Goal: Information Seeking & Learning: Check status

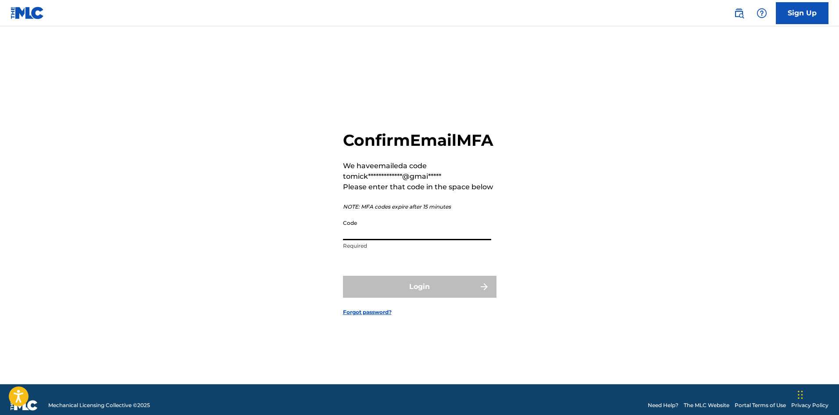
paste input "644845"
type input "644845"
click at [433, 297] on button "Login" at bounding box center [420, 287] width 154 height 22
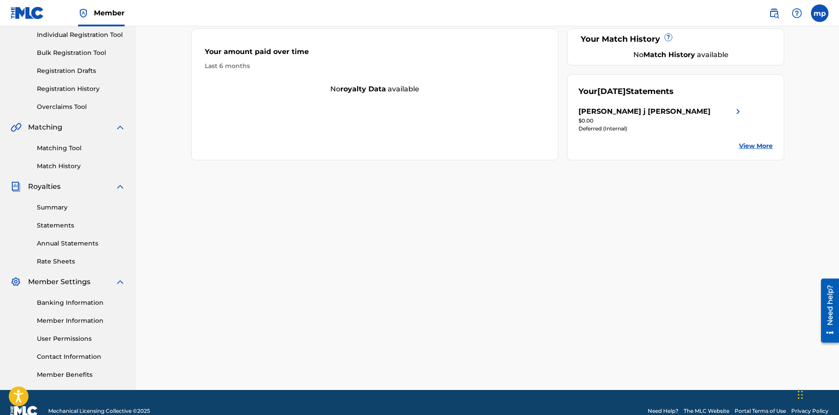
scroll to position [129, 0]
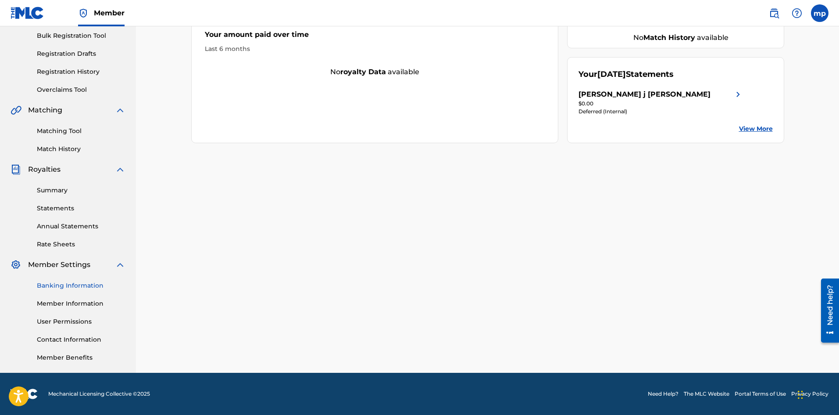
click at [83, 289] on link "Banking Information" at bounding box center [81, 285] width 89 height 9
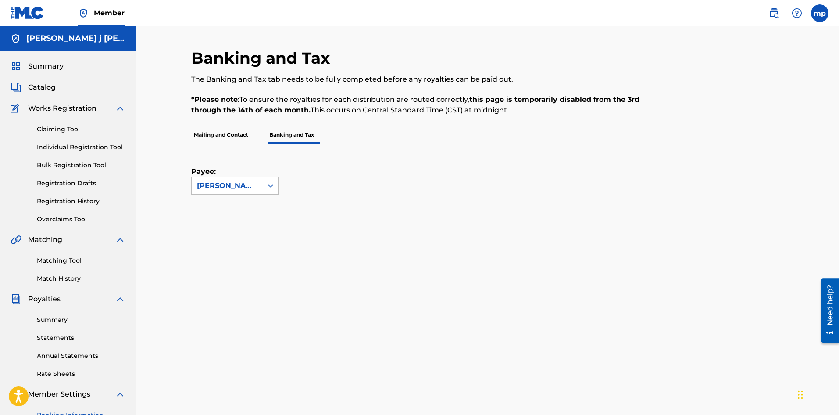
click at [233, 175] on label "Payee:" at bounding box center [213, 171] width 44 height 11
click at [153, 186] on input "Payee:" at bounding box center [153, 186] width 0 height 0
drag, startPoint x: 236, startPoint y: 182, endPoint x: 245, endPoint y: 184, distance: 9.2
click at [236, 182] on div "[PERSON_NAME] j [PERSON_NAME]" at bounding box center [227, 185] width 61 height 11
click at [241, 208] on div "[PERSON_NAME] j [PERSON_NAME]" at bounding box center [235, 210] width 87 height 32
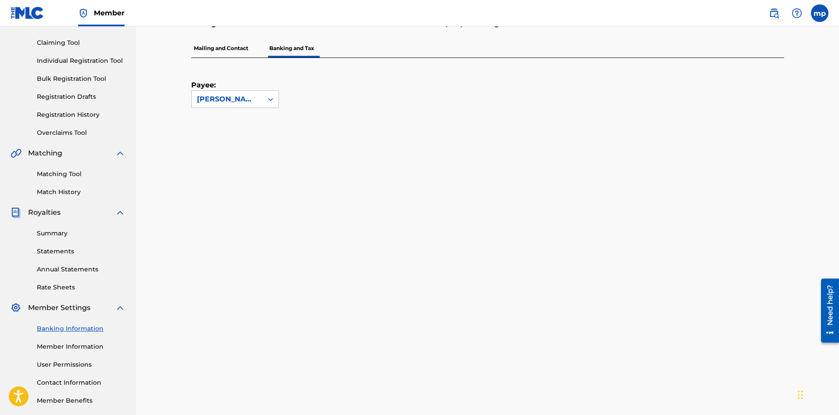
scroll to position [86, 0]
click at [84, 332] on link "Banking Information" at bounding box center [81, 329] width 89 height 9
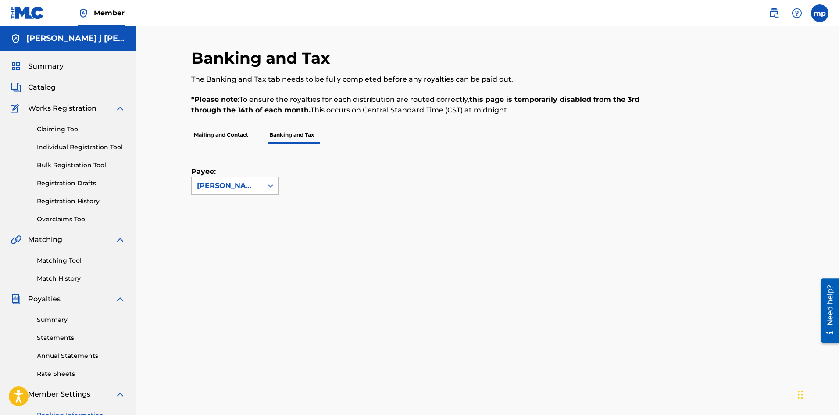
click at [218, 136] on p "Mailing and Contact" at bounding box center [221, 134] width 60 height 18
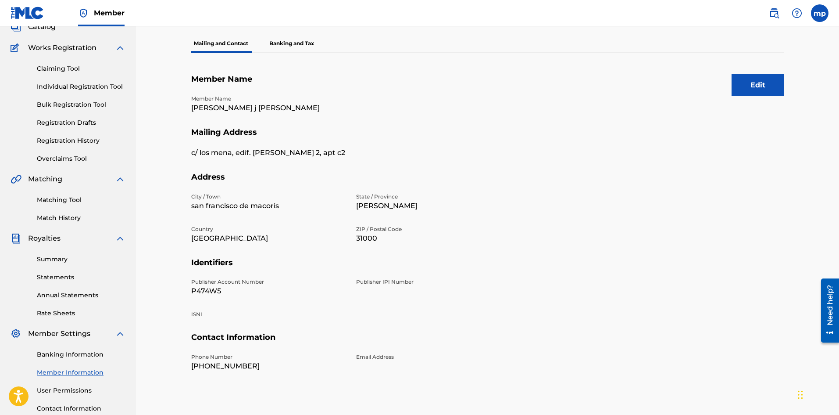
scroll to position [42, 0]
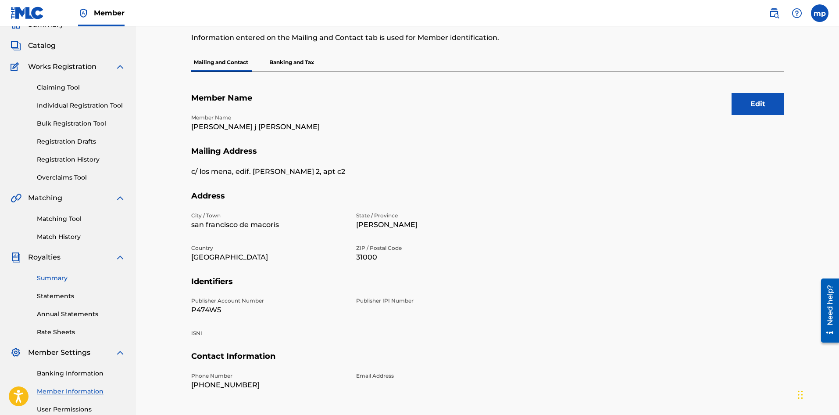
click at [57, 279] on link "Summary" at bounding box center [81, 277] width 89 height 9
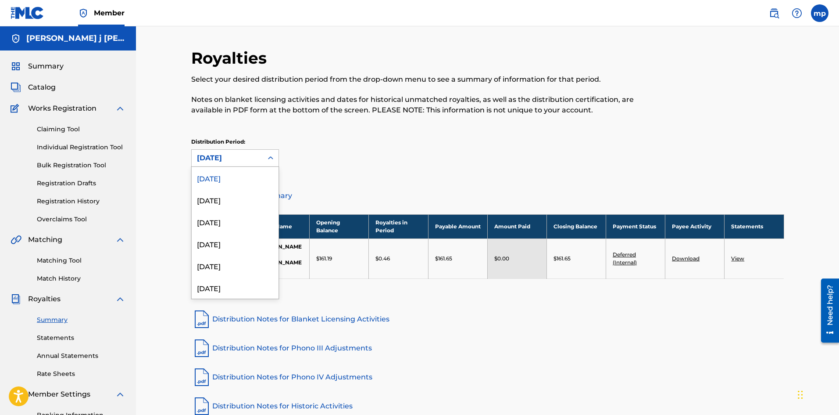
click at [253, 157] on div "[DATE]" at bounding box center [227, 158] width 61 height 11
click at [231, 203] on div "[DATE]" at bounding box center [235, 200] width 87 height 22
click at [230, 162] on div "[DATE]" at bounding box center [227, 158] width 61 height 11
click at [222, 220] on div "[DATE]" at bounding box center [235, 222] width 87 height 22
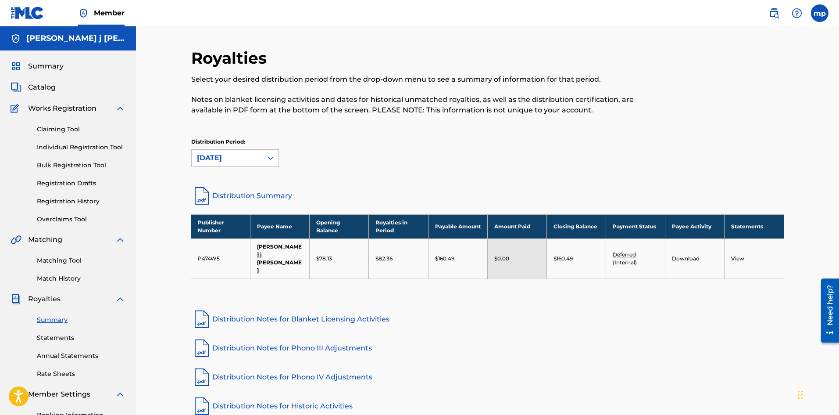
click at [238, 156] on div "[DATE]" at bounding box center [227, 158] width 61 height 11
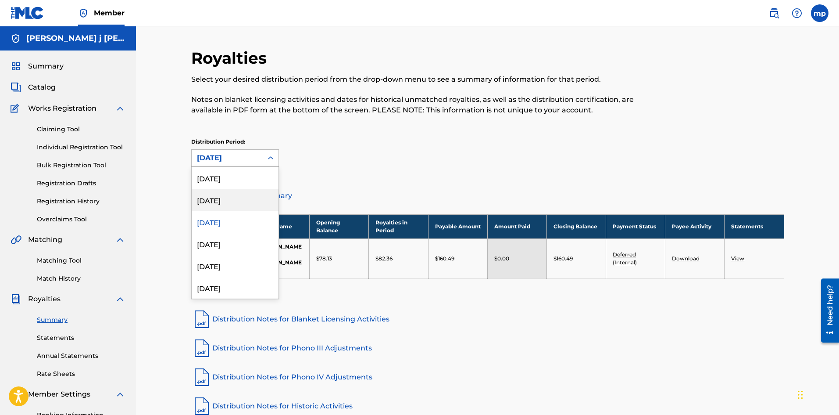
click at [219, 200] on div "[DATE]" at bounding box center [235, 200] width 87 height 22
click at [241, 161] on div "[DATE]" at bounding box center [227, 158] width 61 height 11
click at [237, 177] on div "[DATE]" at bounding box center [235, 178] width 87 height 22
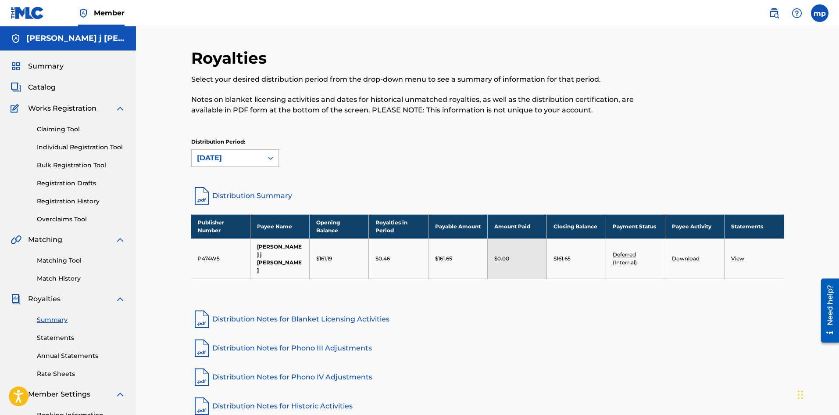
click at [734, 255] on link "View" at bounding box center [737, 258] width 13 height 7
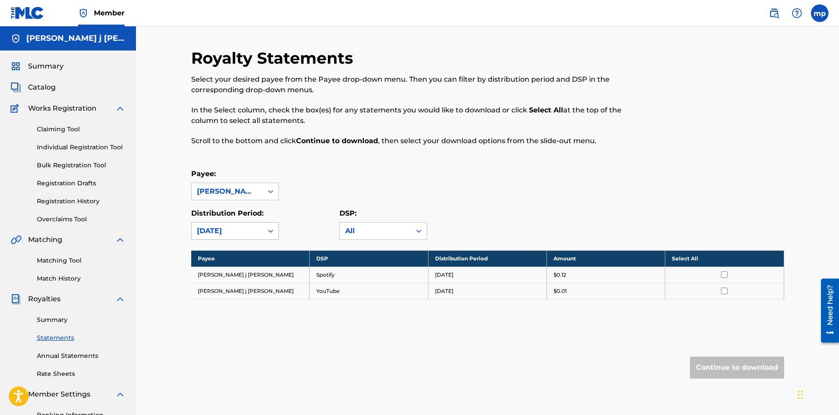
click at [249, 231] on div "[DATE]" at bounding box center [227, 230] width 61 height 11
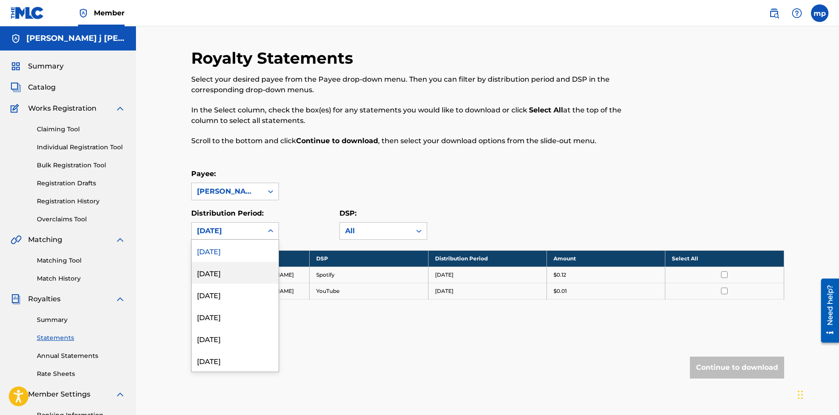
click at [232, 275] on div "[DATE]" at bounding box center [235, 272] width 87 height 22
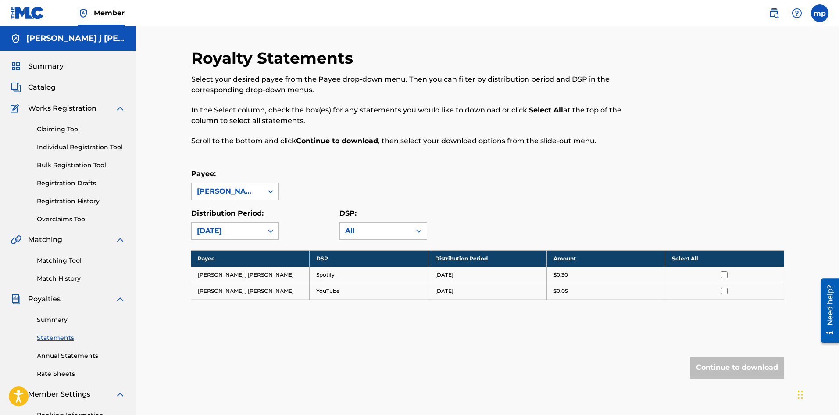
click at [247, 229] on div "[DATE]" at bounding box center [227, 230] width 61 height 11
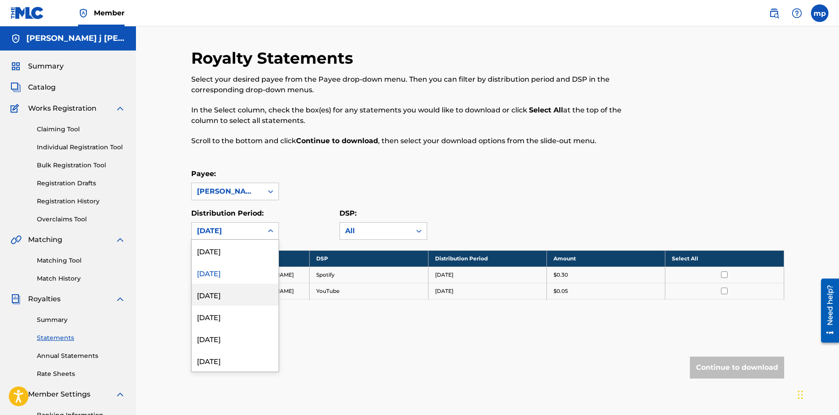
click at [238, 293] on div "[DATE]" at bounding box center [235, 294] width 87 height 22
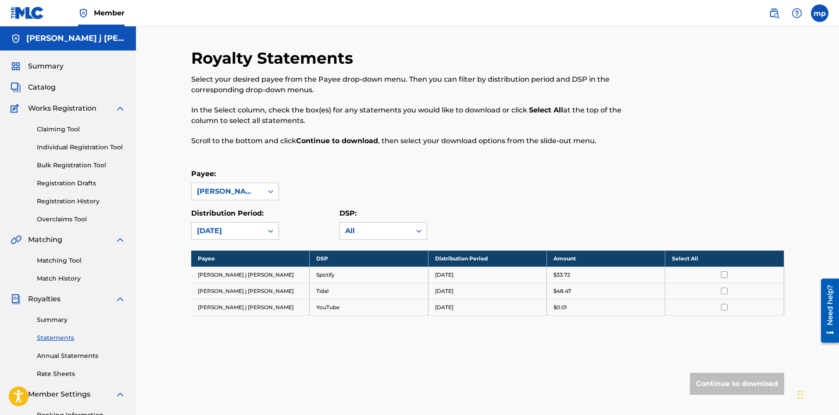
click at [236, 230] on div "[DATE]" at bounding box center [227, 230] width 61 height 11
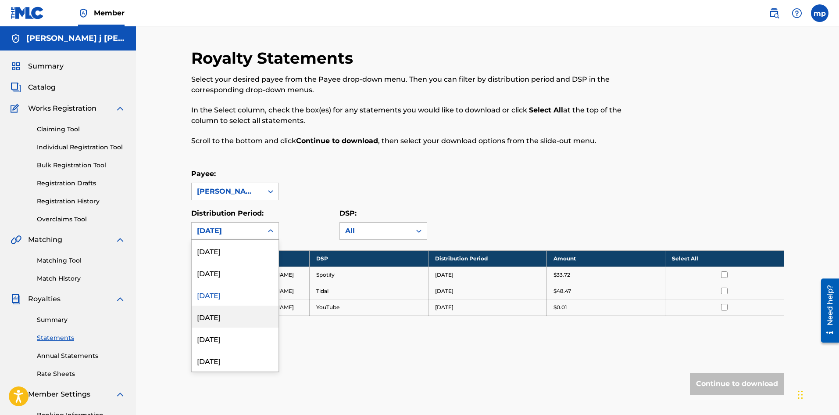
click at [221, 311] on div "[DATE]" at bounding box center [235, 316] width 87 height 22
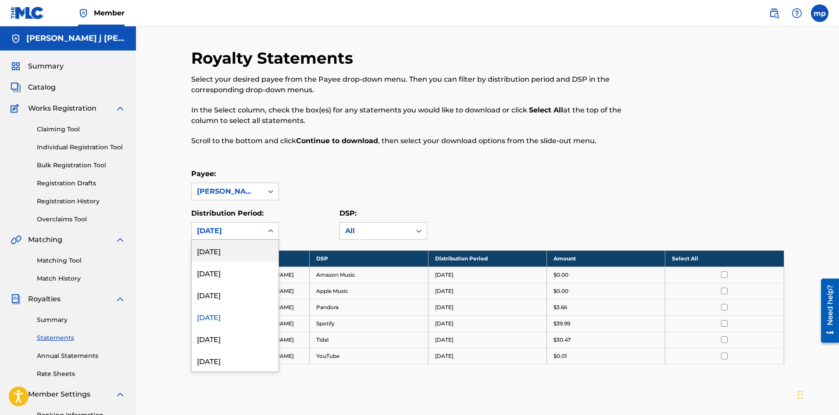
click at [258, 230] on div "[DATE]" at bounding box center [227, 230] width 71 height 17
click at [225, 334] on div "[DATE]" at bounding box center [235, 338] width 87 height 22
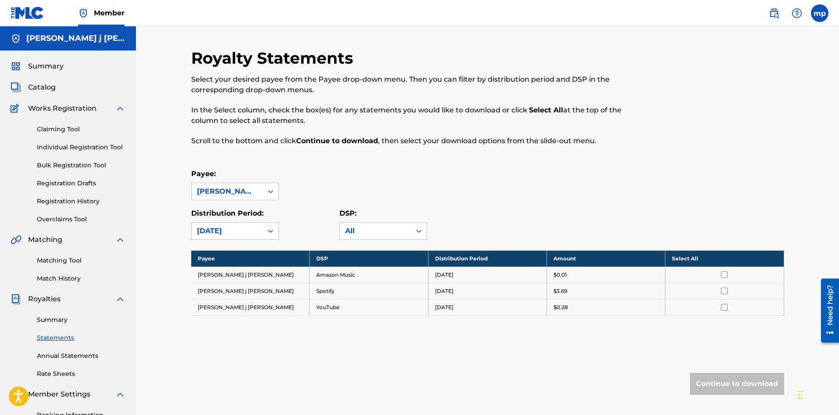
click at [246, 233] on div "[DATE]" at bounding box center [227, 230] width 61 height 11
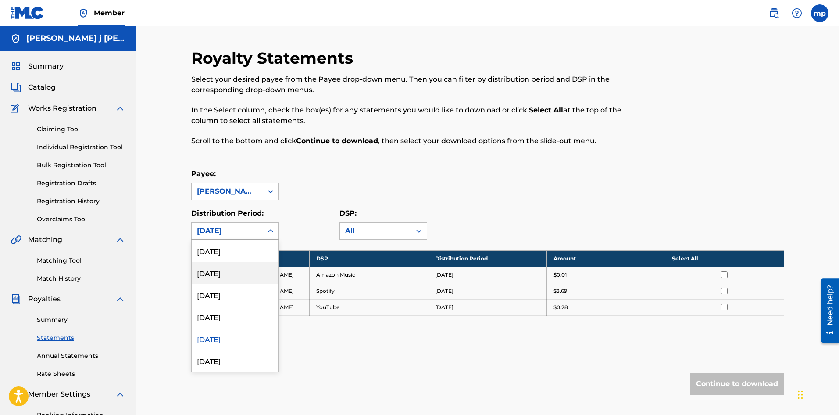
click at [242, 263] on div "[DATE]" at bounding box center [235, 272] width 87 height 22
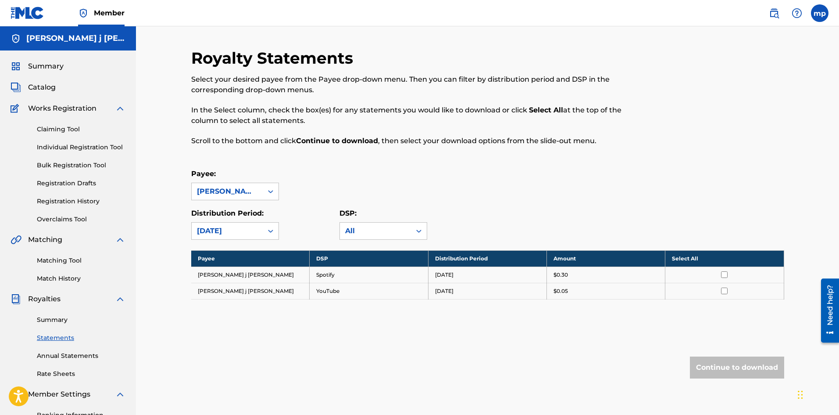
click at [247, 230] on div "[DATE]" at bounding box center [227, 230] width 61 height 11
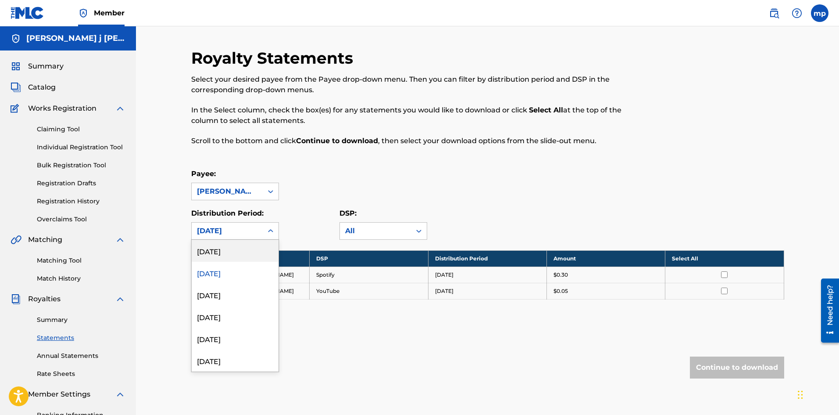
click at [237, 258] on div "[DATE]" at bounding box center [235, 251] width 87 height 22
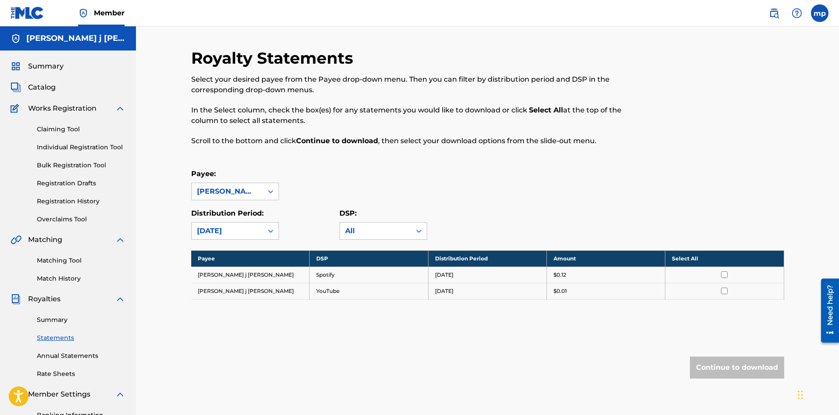
click at [584, 193] on div "Payee: [PERSON_NAME] j [PERSON_NAME]" at bounding box center [487, 184] width 593 height 32
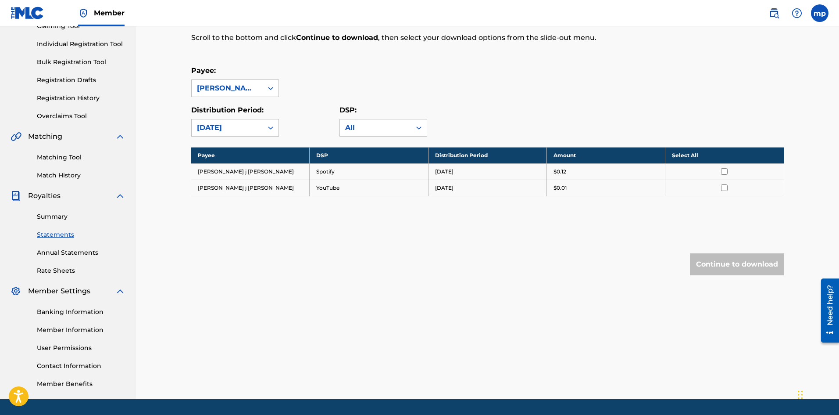
scroll to position [129, 0]
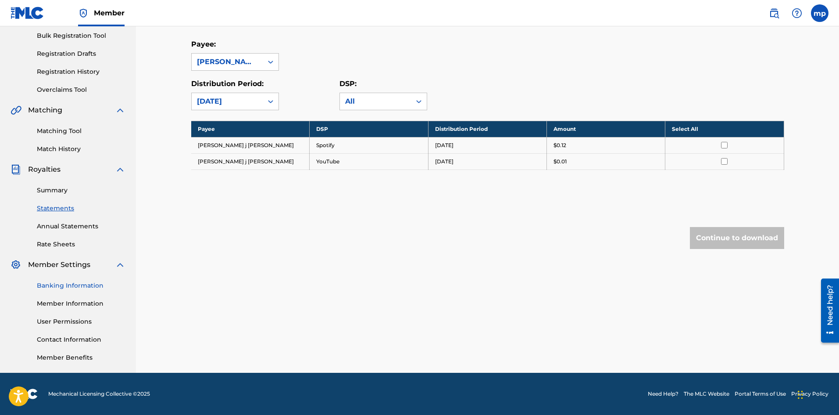
click at [100, 287] on link "Banking Information" at bounding box center [81, 285] width 89 height 9
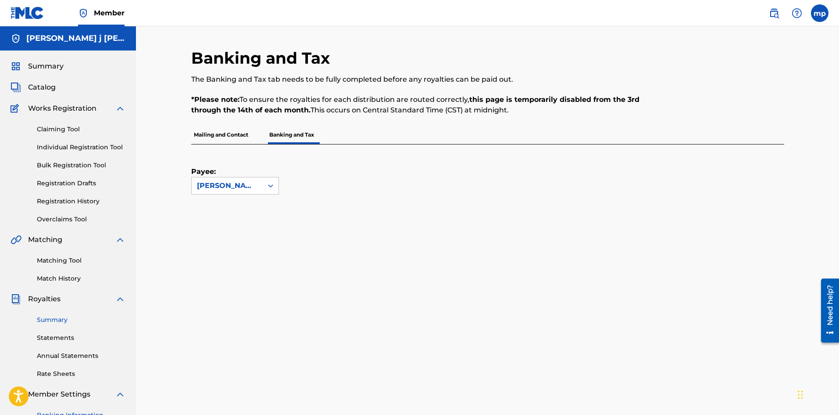
click at [54, 318] on link "Summary" at bounding box center [81, 319] width 89 height 9
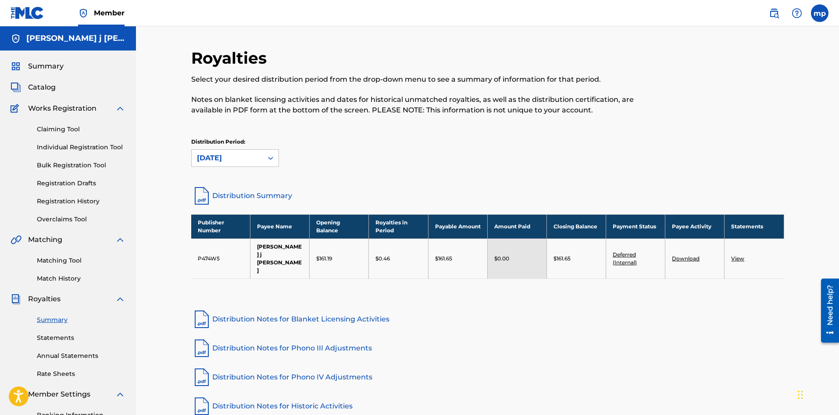
drag, startPoint x: 638, startPoint y: 263, endPoint x: 616, endPoint y: 295, distance: 39.0
click at [614, 298] on div "Royalties Select your desired distribution period from the drop-down menu to se…" at bounding box center [487, 246] width 593 height 397
click at [622, 254] on td "Deferred (Internal)" at bounding box center [635, 258] width 59 height 40
click at [623, 260] on link "Deferred (Internal)" at bounding box center [625, 258] width 24 height 14
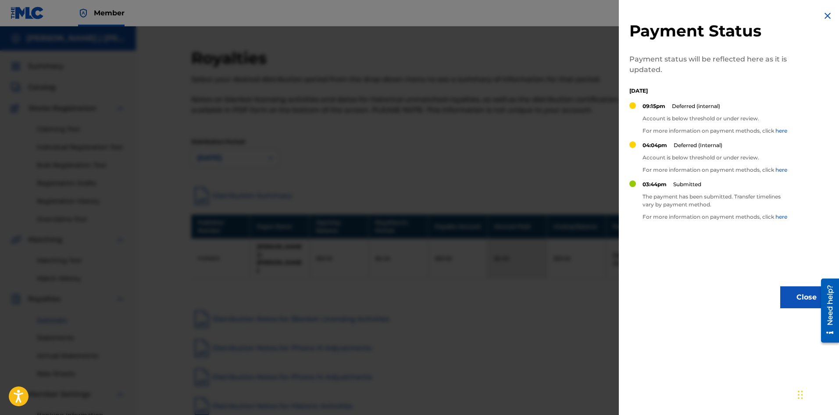
click at [823, 16] on img at bounding box center [828, 16] width 11 height 11
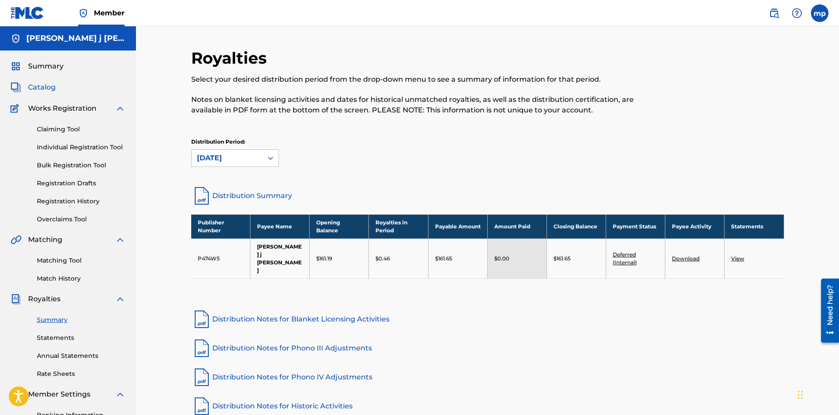
click at [39, 84] on span "Catalog" at bounding box center [42, 87] width 28 height 11
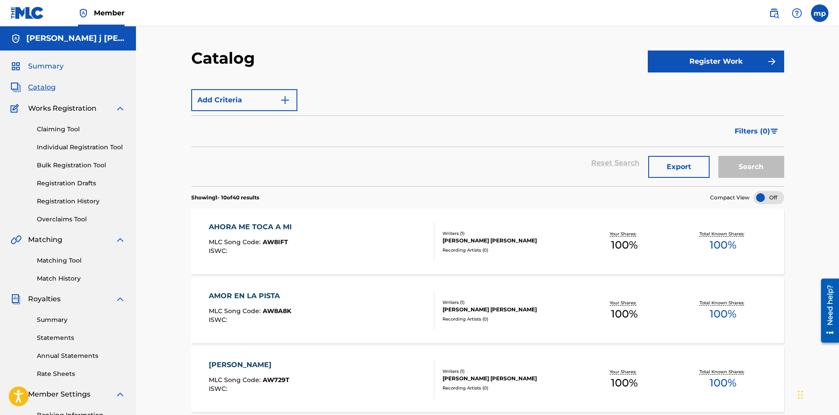
click at [40, 61] on span "Summary" at bounding box center [46, 66] width 36 height 11
